Goal: Information Seeking & Learning: Learn about a topic

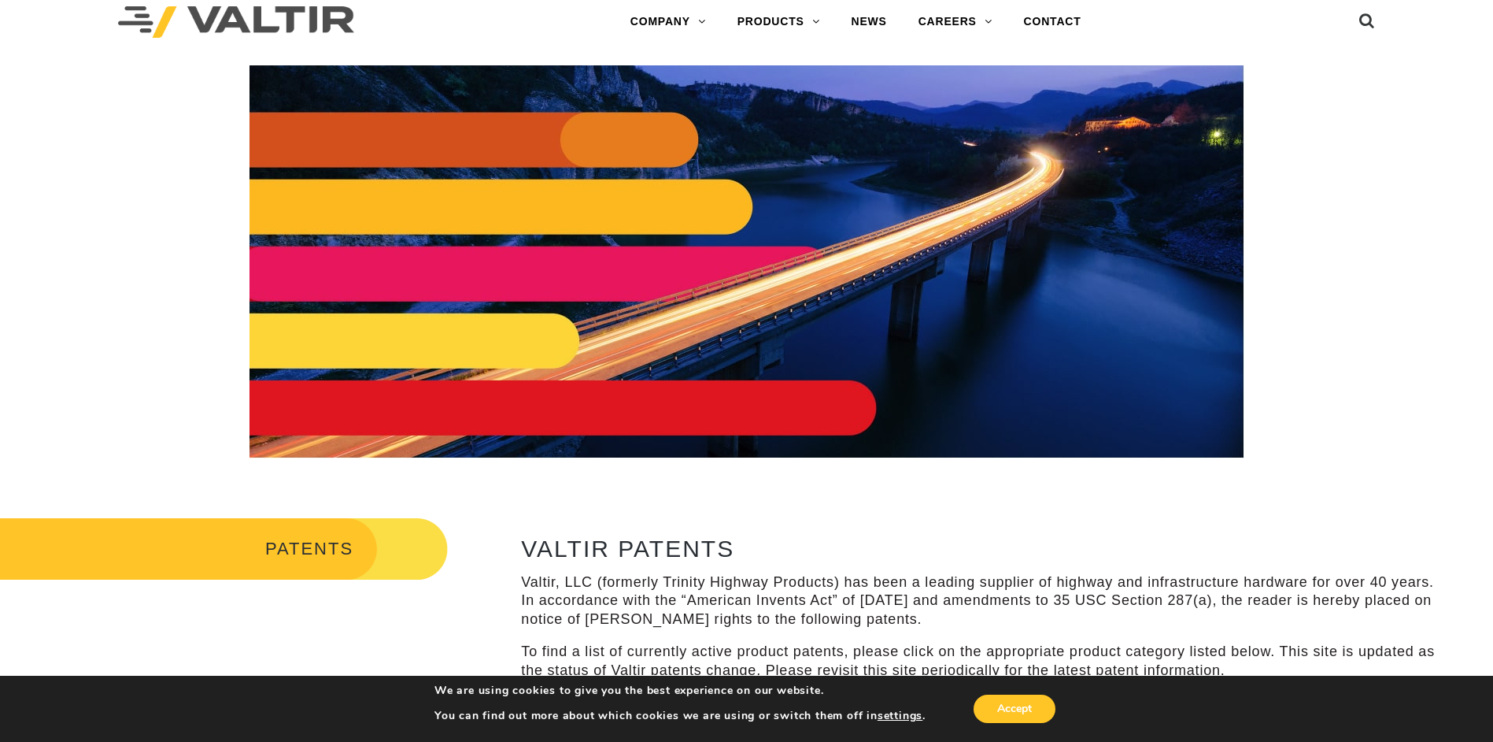
scroll to position [26, 0]
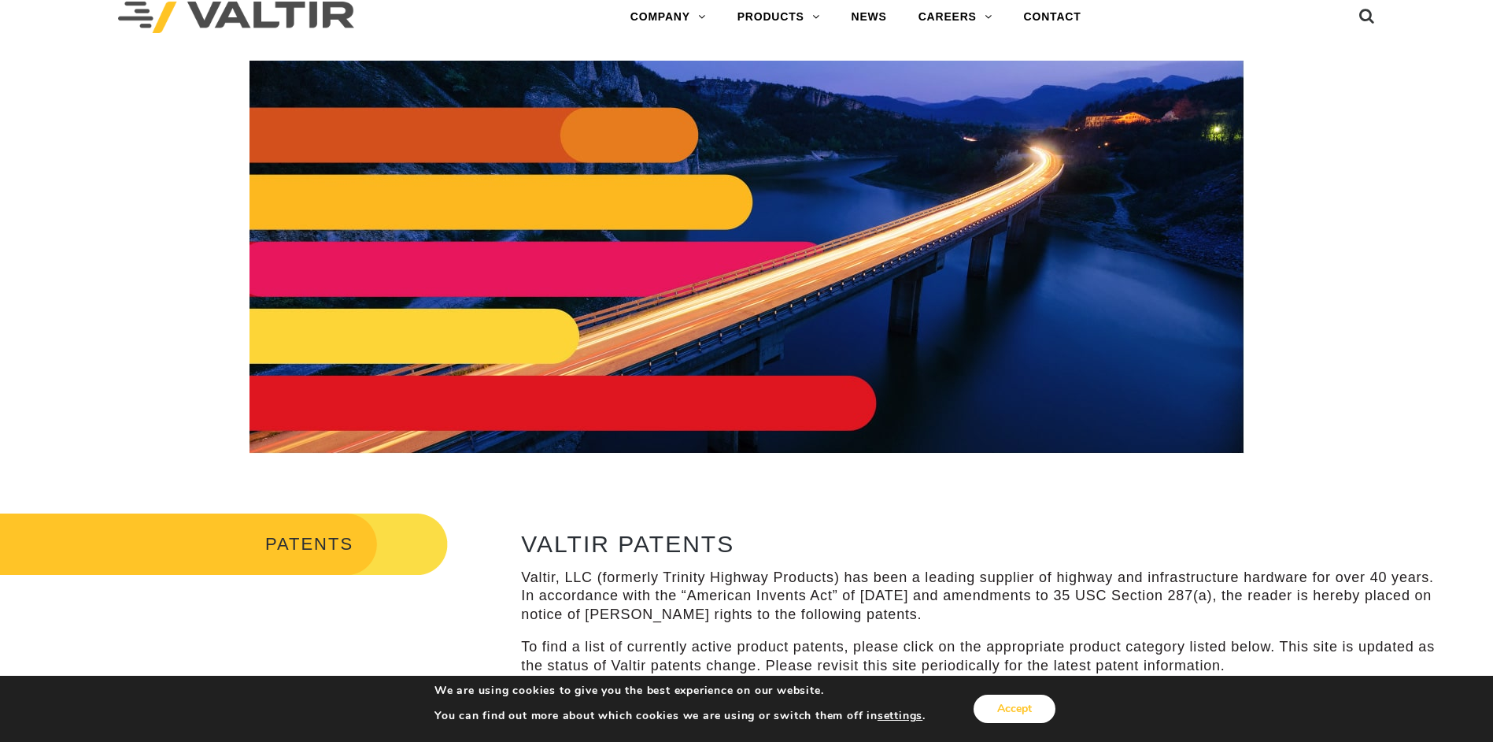
click at [1007, 702] on button "Accept" at bounding box center [1015, 708] width 82 height 28
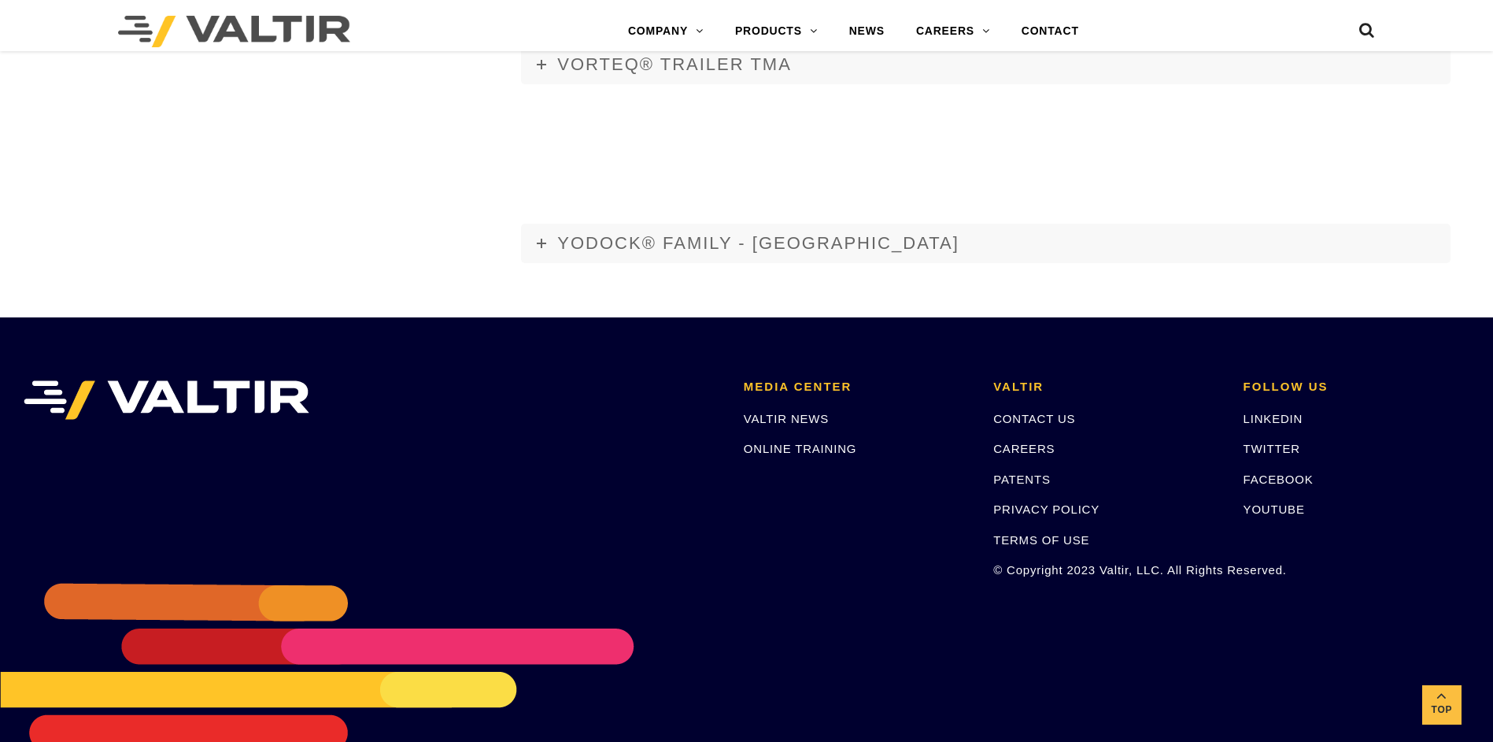
scroll to position [3040, 0]
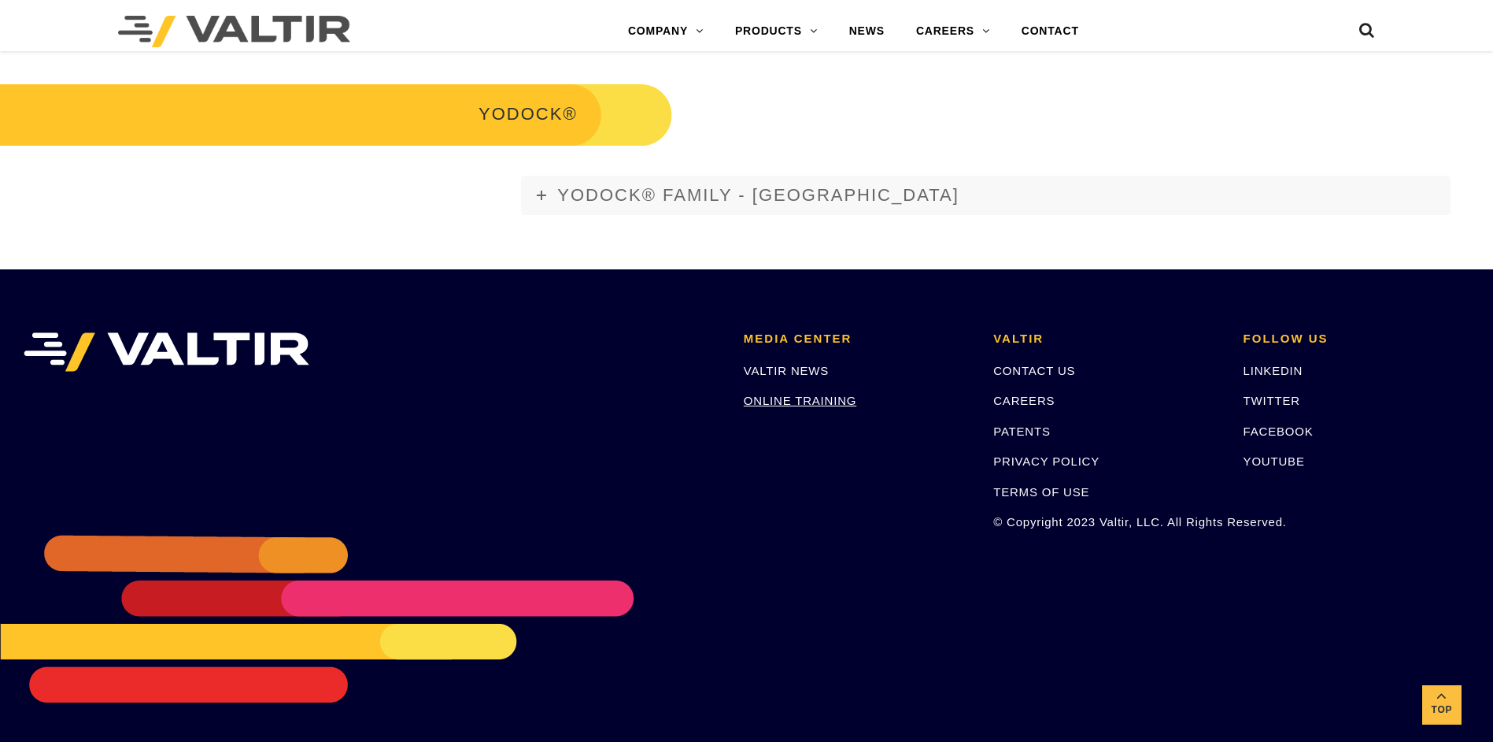
click at [771, 394] on link "ONLINE TRAINING" at bounding box center [800, 400] width 113 height 13
click at [788, 371] on link "VALTIR NEWS" at bounding box center [786, 370] width 85 height 13
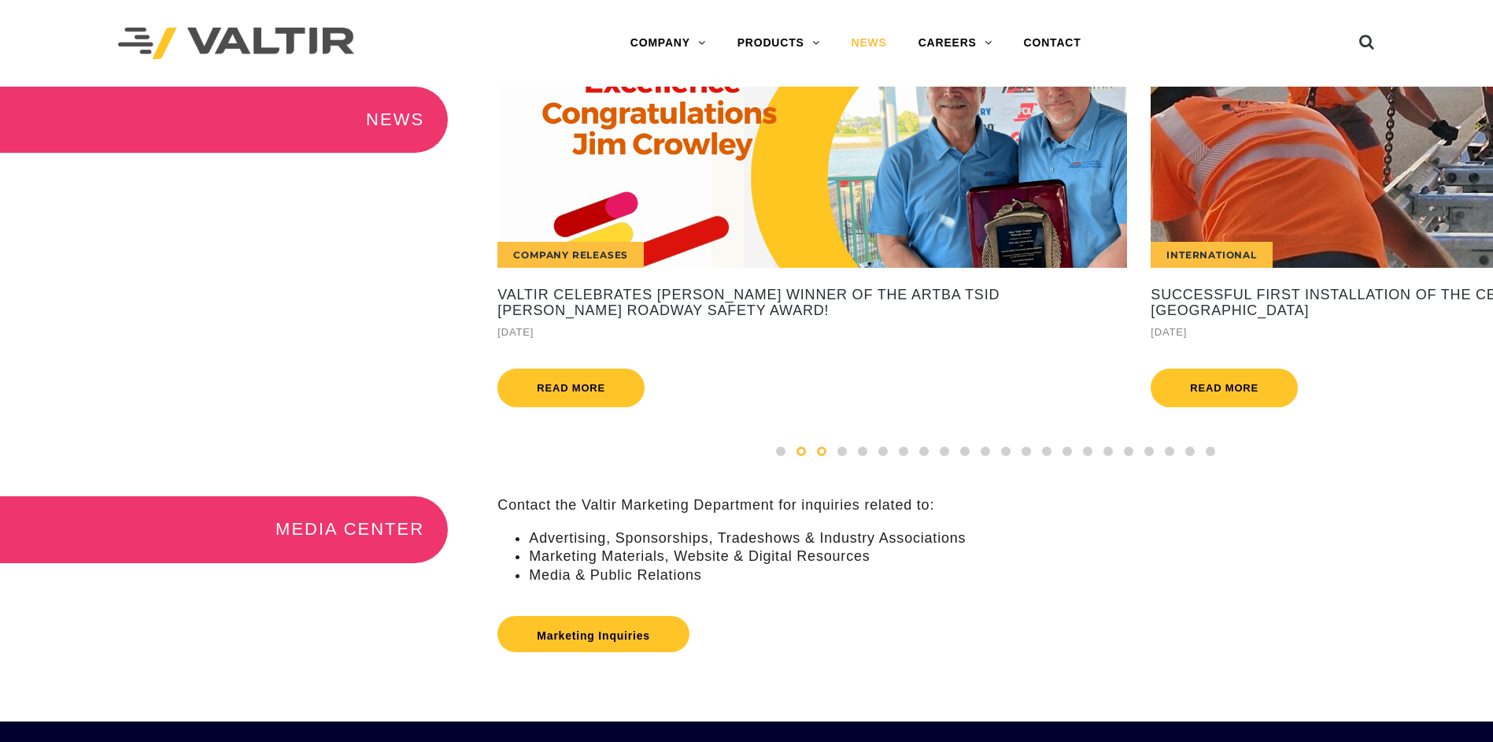
click at [827, 460] on div at bounding box center [822, 450] width 20 height 17
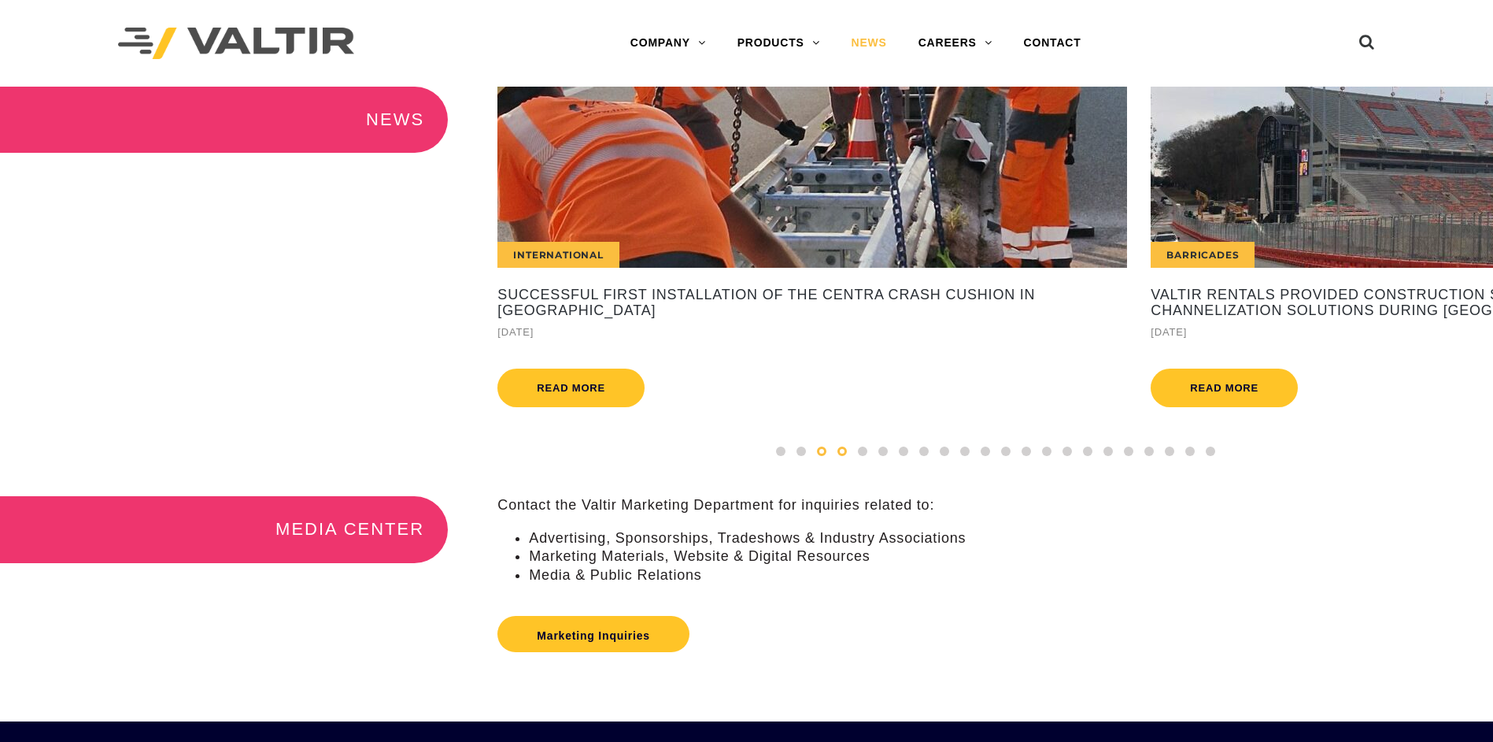
click at [848, 460] on div at bounding box center [842, 450] width 20 height 17
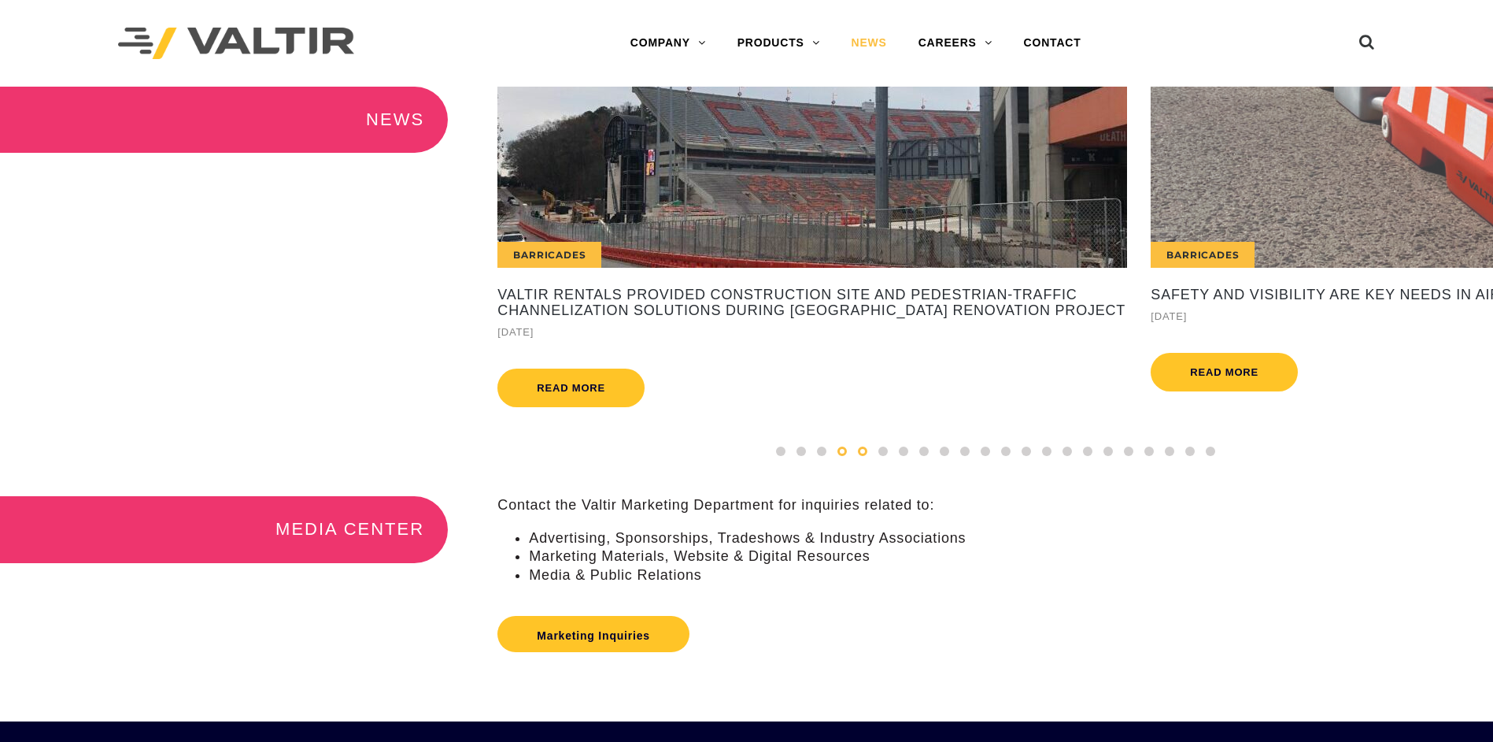
click at [870, 460] on div at bounding box center [863, 450] width 20 height 17
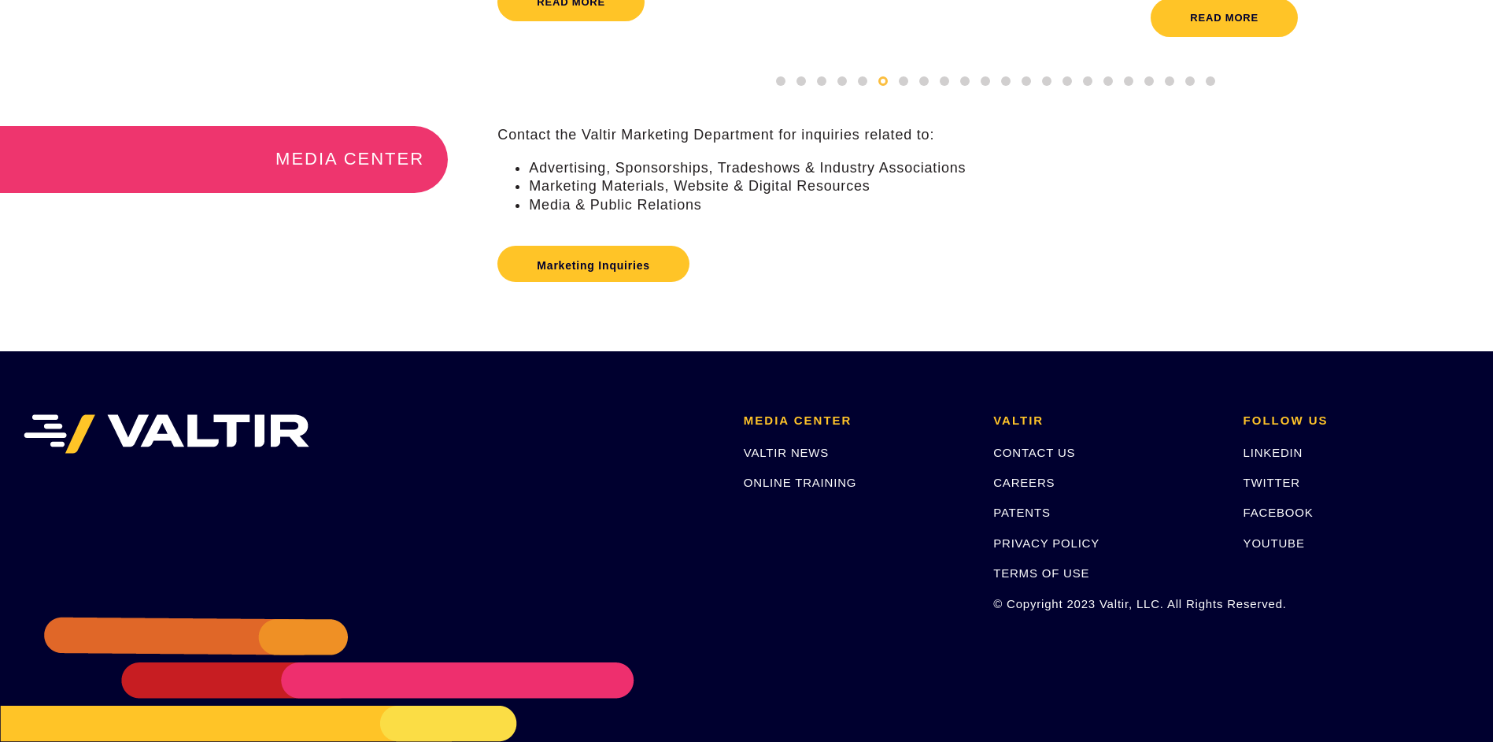
scroll to position [466, 0]
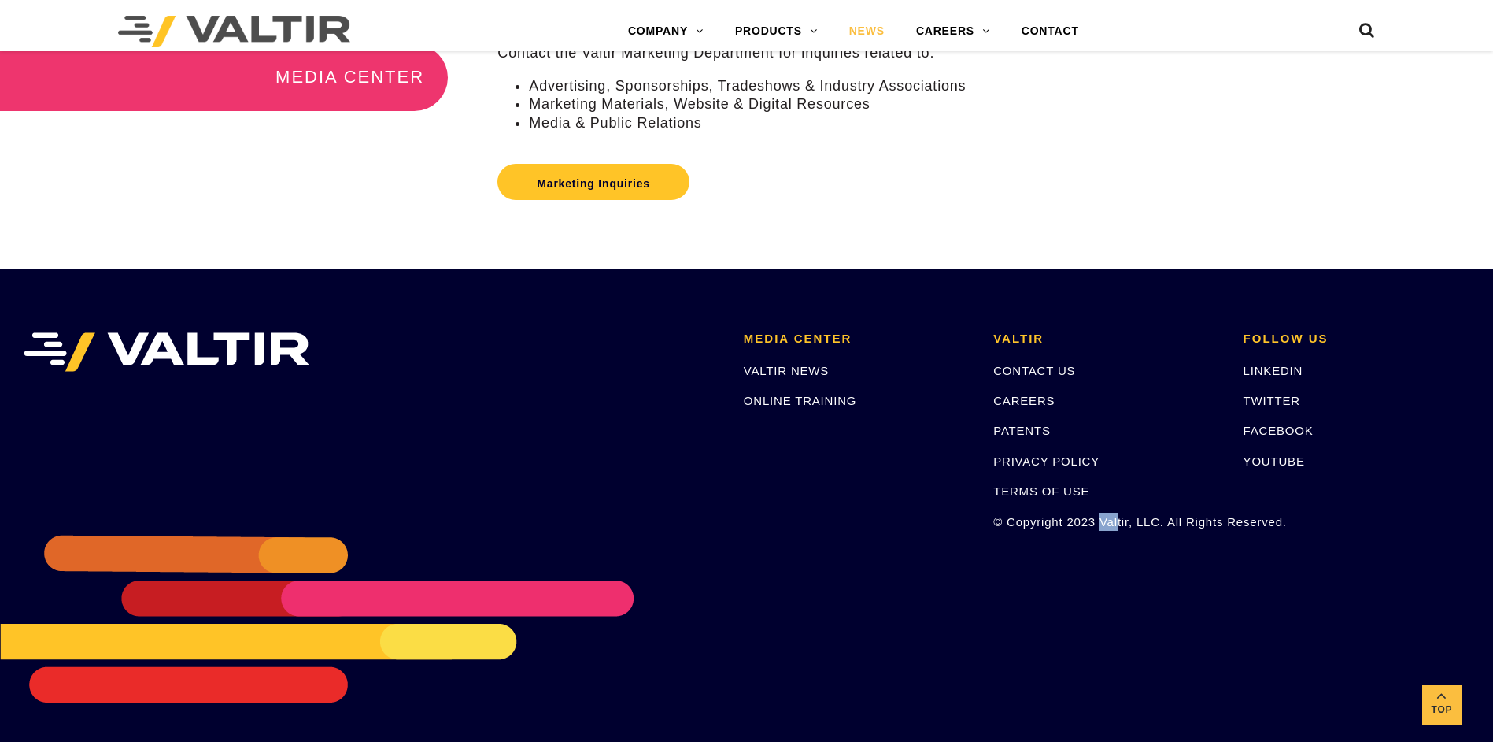
drag, startPoint x: 1104, startPoint y: 520, endPoint x: 1123, endPoint y: 516, distance: 19.3
click at [1123, 516] on p "© Copyright 2023 Valtir, LLC. All Rights Reserved." at bounding box center [1106, 521] width 226 height 18
